Goal: Task Accomplishment & Management: Complete application form

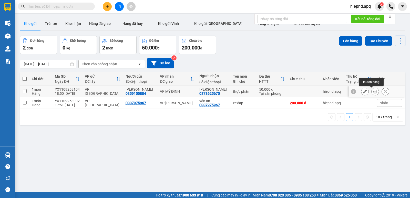
click at [371, 94] on button at bounding box center [374, 91] width 7 height 9
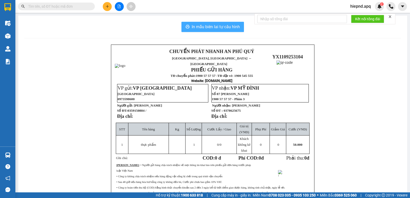
click at [195, 25] on span "In mẫu biên lai tự cấu hình" at bounding box center [215, 27] width 48 height 6
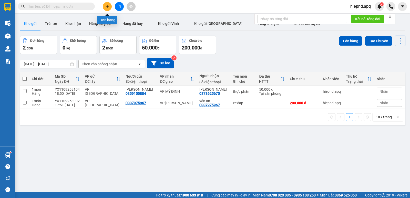
click at [104, 6] on button at bounding box center [107, 6] width 9 height 9
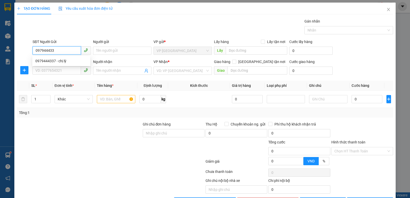
type input "0979444337"
click at [50, 58] on div "0979444337 - chị lý" at bounding box center [61, 61] width 58 height 8
type input "chị lý"
type input "0979444337"
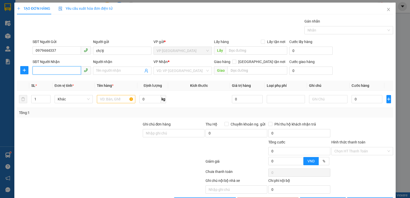
click at [57, 74] on input "SĐT Người Nhận" at bounding box center [57, 70] width 48 height 8
click at [51, 80] on div "0965668209 - c hà" at bounding box center [61, 81] width 52 height 6
type input "0965668209"
type input "c hà"
checkbox input "true"
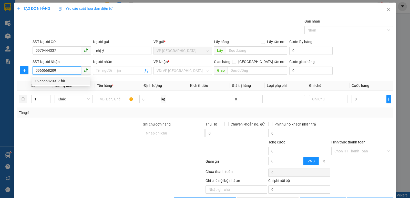
type input "mđ"
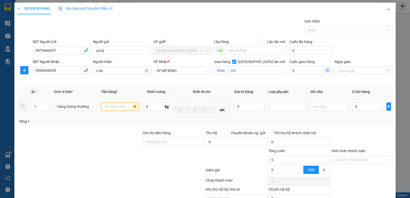
click at [121, 107] on input "text" at bounding box center [120, 106] width 38 height 8
type input "bưởi"
click at [360, 107] on input "0" at bounding box center [367, 106] width 30 height 8
type input "6"
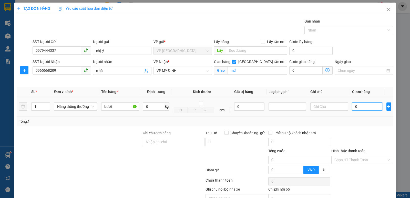
type input "6"
type input "60"
type input "600"
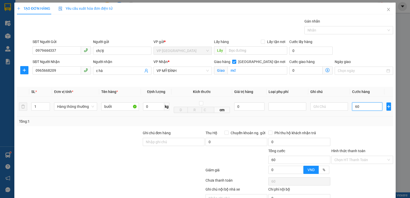
type input "600"
type input "6.000"
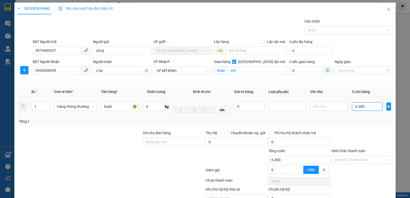
type input "60.000"
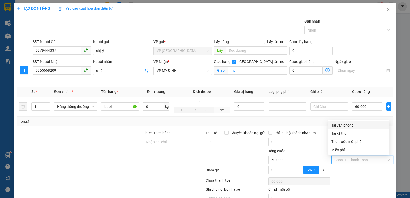
click at [346, 161] on input "Hình thức thanh toán" at bounding box center [360, 160] width 52 height 8
click at [355, 126] on div "Tại văn phòng" at bounding box center [358, 125] width 55 height 6
type input "0"
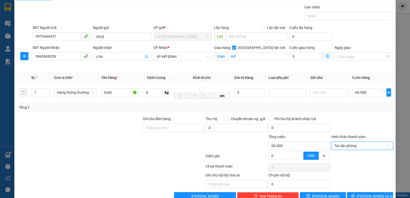
scroll to position [27, 0]
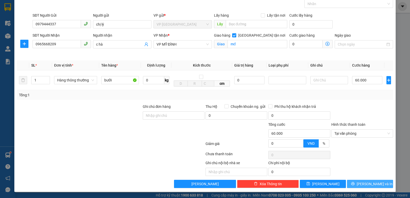
click at [354, 183] on button "[PERSON_NAME] và In" at bounding box center [370, 184] width 46 height 8
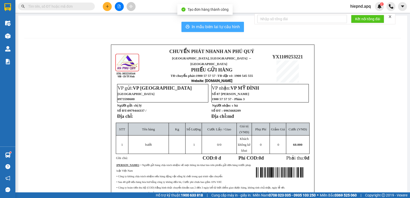
click at [204, 27] on span "In mẫu biên lai tự cấu hình" at bounding box center [215, 27] width 48 height 6
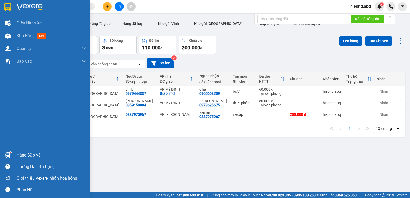
click at [22, 156] on div "Hàng sắp về" at bounding box center [51, 155] width 69 height 8
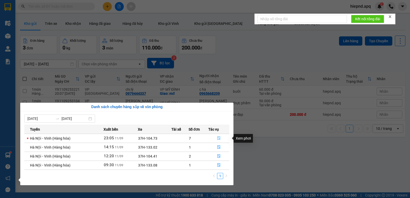
click at [218, 138] on icon "file-done" at bounding box center [218, 138] width 3 height 4
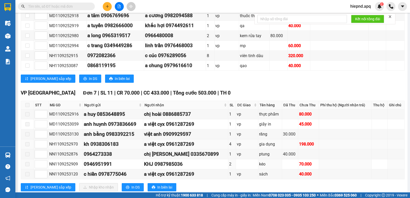
scroll to position [173, 0]
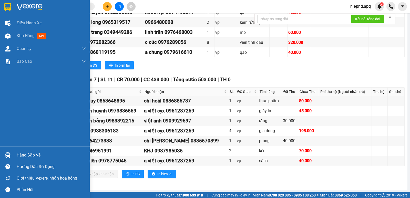
click at [19, 157] on div "Hàng sắp về" at bounding box center [51, 155] width 69 height 8
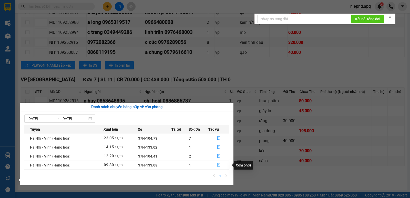
click at [218, 165] on icon "file-done" at bounding box center [219, 165] width 4 height 4
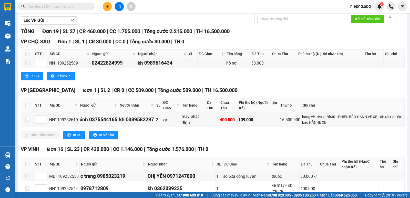
scroll to position [48, 0]
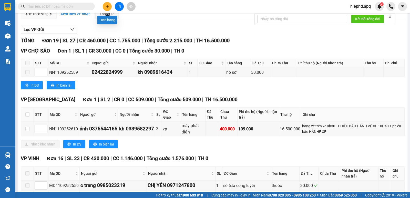
click at [106, 4] on button at bounding box center [107, 6] width 9 height 9
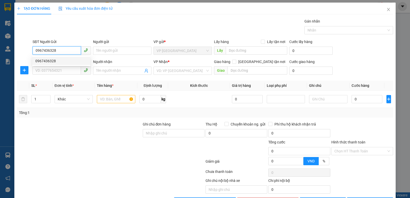
click at [45, 61] on div "0967436328" at bounding box center [61, 61] width 52 height 6
type input "0967436328"
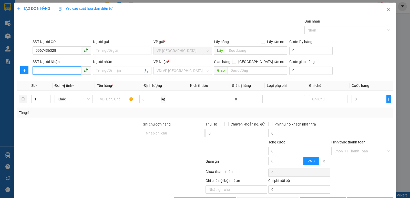
click at [47, 71] on input "SĐT Người Nhận" at bounding box center [57, 70] width 48 height 8
type input "0327976196"
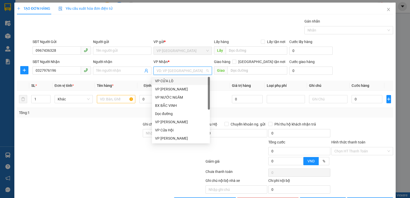
click at [189, 71] on input "search" at bounding box center [180, 71] width 49 height 8
click at [171, 106] on div "VP MỸ ĐÌNH" at bounding box center [181, 106] width 52 height 6
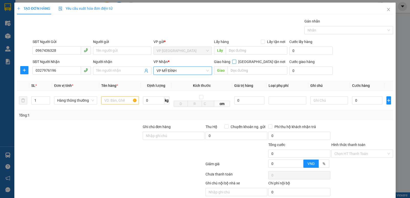
drag, startPoint x: 259, startPoint y: 61, endPoint x: 257, endPoint y: 65, distance: 4.7
click at [235, 61] on input "[GEOGRAPHIC_DATA] tận nơi" at bounding box center [234, 62] width 4 height 4
checkbox input "true"
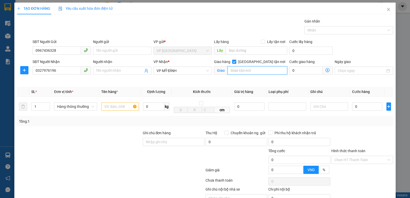
click at [255, 68] on input "text" at bounding box center [257, 70] width 60 height 8
type input "md"
click at [112, 109] on input "text" at bounding box center [120, 106] width 38 height 8
click at [113, 109] on input "text" at bounding box center [120, 106] width 38 height 8
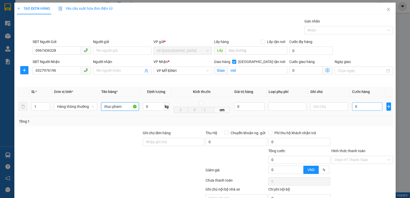
type input "thuc pham"
click at [368, 106] on input "0" at bounding box center [367, 106] width 30 height 8
type input "5"
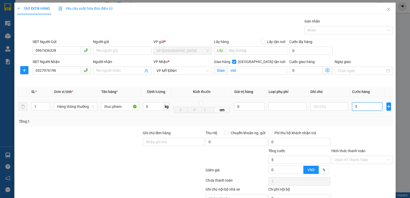
type input "50"
type input "500"
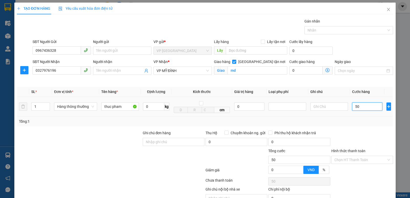
type input "500"
type input "5.000"
type input "50.000"
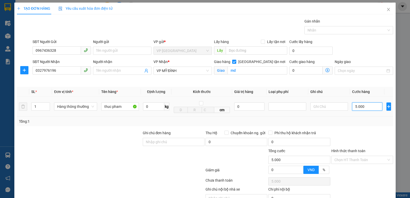
type input "50.000"
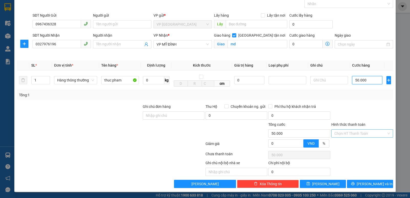
type input "50.000"
click at [349, 132] on input "Hình thức thanh toán" at bounding box center [360, 134] width 52 height 8
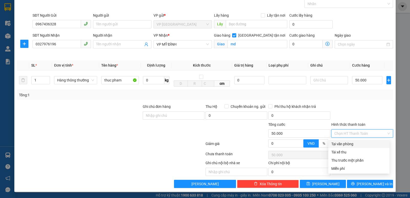
click at [347, 142] on div "Tại văn phòng" at bounding box center [358, 144] width 55 height 6
type input "0"
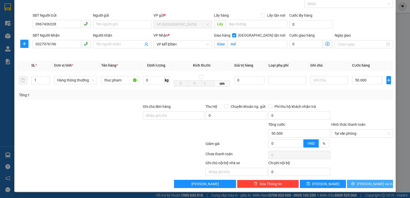
click at [361, 182] on button "[PERSON_NAME] và In" at bounding box center [370, 184] width 46 height 8
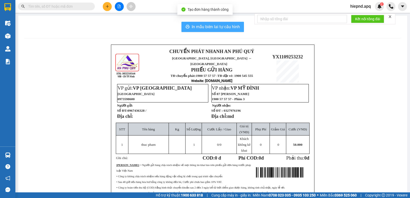
click at [217, 27] on span "In mẫu biên lai tự cấu hình" at bounding box center [215, 27] width 48 height 6
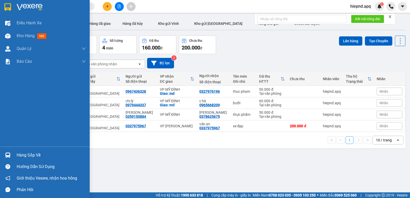
click at [23, 156] on div "Hàng sắp về" at bounding box center [51, 155] width 69 height 8
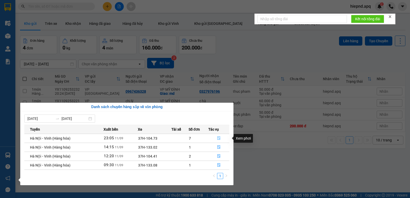
click at [218, 138] on icon "file-done" at bounding box center [219, 138] width 4 height 4
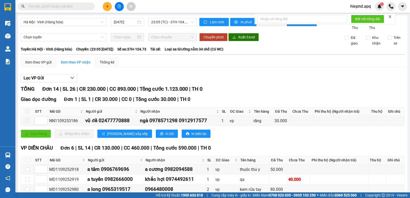
click at [282, 93] on div "TỔNG Đơn 14 | SL 26 | CR 230.000 | CC 893.000 | Tổng cước 1.123.000 | TH 0" at bounding box center [212, 89] width 383 height 8
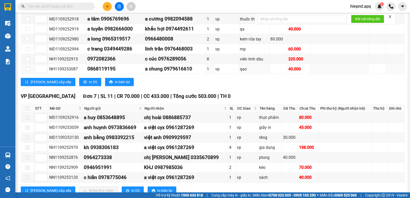
scroll to position [173, 0]
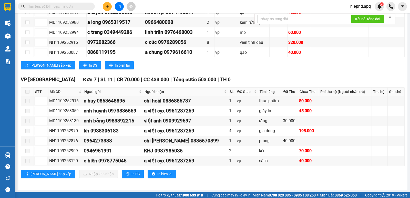
click at [293, 76] on div "VP [GEOGRAPHIC_DATA] 7 | SL 11 | CR 70.000 | CC 433.000 | Tổng cước 503.000 | T…" at bounding box center [212, 80] width 383 height 8
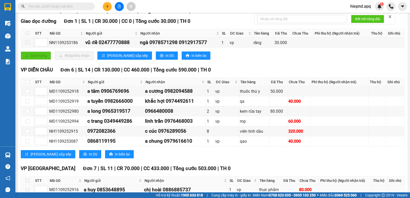
scroll to position [70, 0]
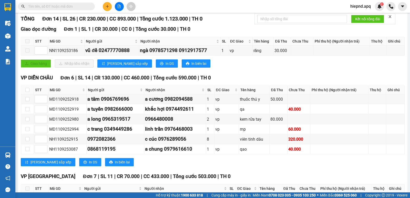
click at [316, 82] on div "VP DIỄN CHÂU Đơn 6 | SL 14 | CR 130.000 | CC 460.000 | Tổng cước 590.000 | TH 0" at bounding box center [212, 78] width 383 height 8
click at [389, 16] on icon "close" at bounding box center [390, 17] width 4 height 4
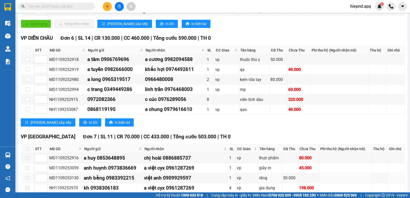
scroll to position [173, 0]
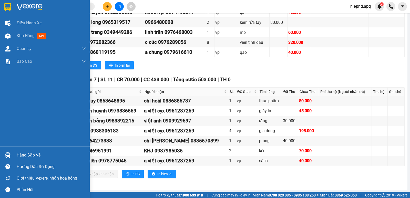
click at [23, 155] on div "Hàng sắp về" at bounding box center [51, 155] width 69 height 8
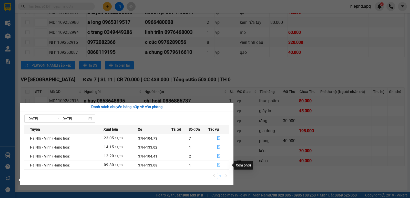
click at [218, 164] on icon "file-done" at bounding box center [219, 165] width 4 height 4
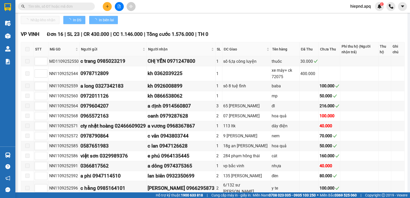
scroll to position [74, 0]
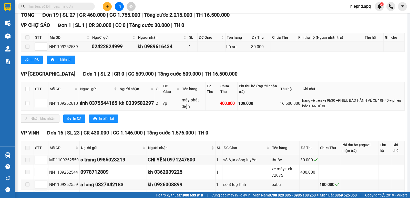
click at [334, 109] on div "hàng về trên xe 9h30 +PHIẾU BẢO HÀNH VỀ XE 10H40 + phiếu bảo HÀNHỀ XE" at bounding box center [352, 103] width 101 height 11
click at [312, 78] on div "VP [GEOGRAPHIC_DATA] 1 | SL 2 | CR 0 | CC 509.000 | Tổng cước 509.000 | TH 16.5…" at bounding box center [212, 74] width 383 height 8
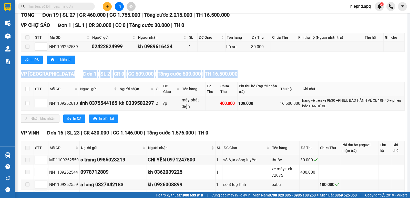
click at [312, 78] on div "VP [GEOGRAPHIC_DATA] 1 | SL 2 | CR 0 | CC 509.000 | Tổng cước 509.000 | TH 16.5…" at bounding box center [212, 74] width 383 height 8
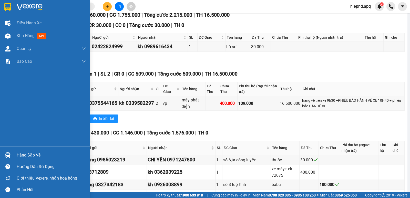
click at [6, 92] on div "Điều hành xe Kho hàng mới Quản [PERSON_NAME] lý thu hộ Quản lý chuyến Quản lý g…" at bounding box center [45, 82] width 90 height 130
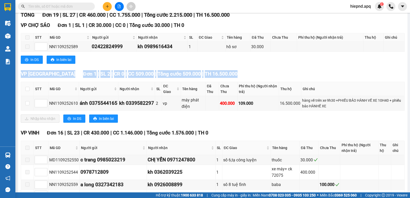
click at [106, 121] on span "In biên lai" at bounding box center [106, 119] width 15 height 6
click at [258, 78] on div "VP [GEOGRAPHIC_DATA] 1 | SL 2 | CR 0 | CC 509.000 | Tổng cước 509.000 | TH 16.5…" at bounding box center [212, 74] width 383 height 8
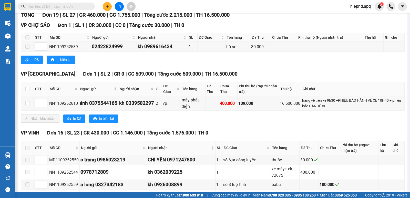
scroll to position [0, 0]
